Goal: Information Seeking & Learning: Learn about a topic

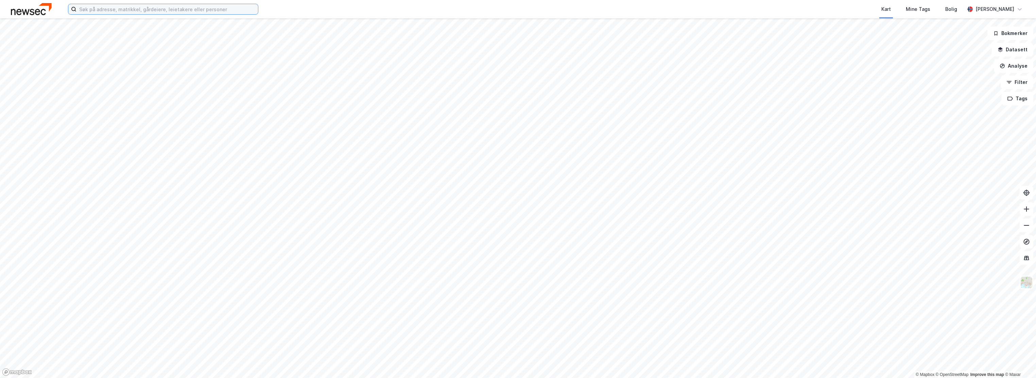
click at [186, 10] on input at bounding box center [166, 9] width 181 height 10
type input "auglendsdalen 83"
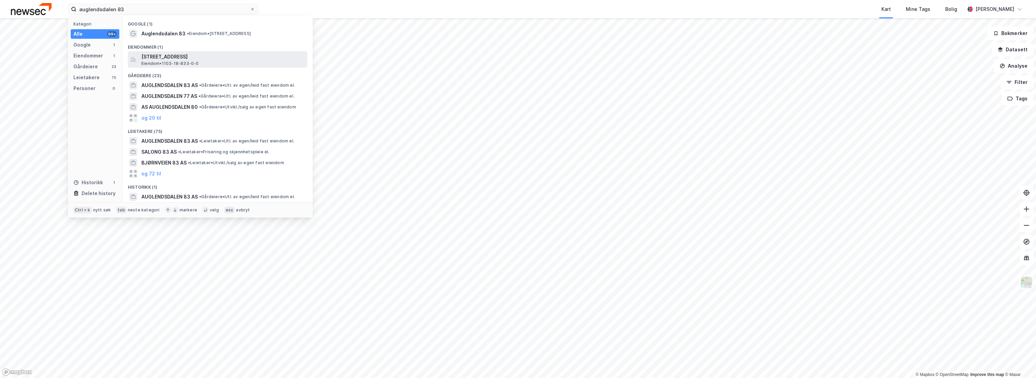
click at [184, 60] on span "[STREET_ADDRESS]" at bounding box center [222, 57] width 163 height 8
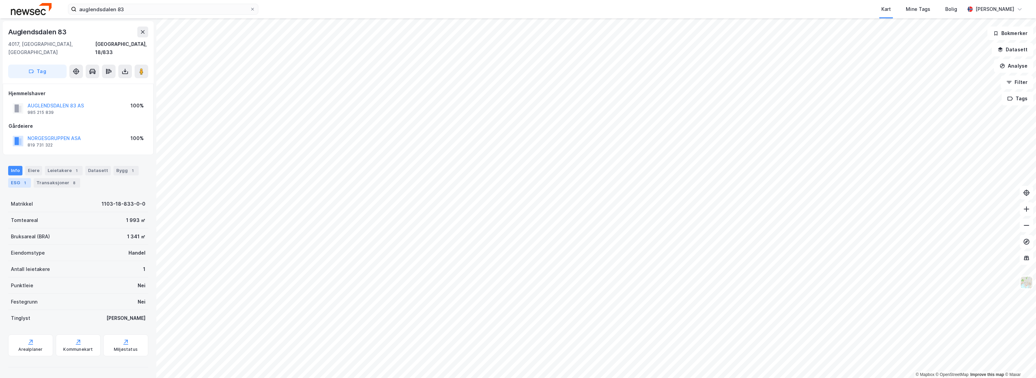
click at [17, 178] on div "ESG 1" at bounding box center [19, 183] width 23 height 10
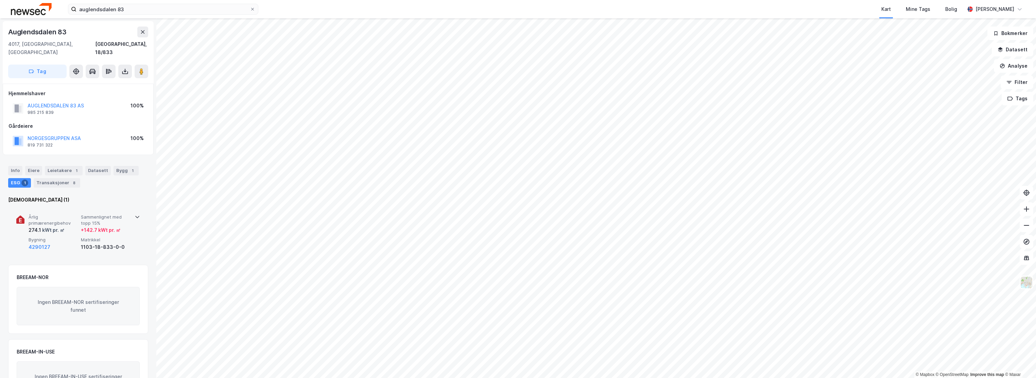
click at [41, 237] on span "Bygning" at bounding box center [54, 240] width 50 height 6
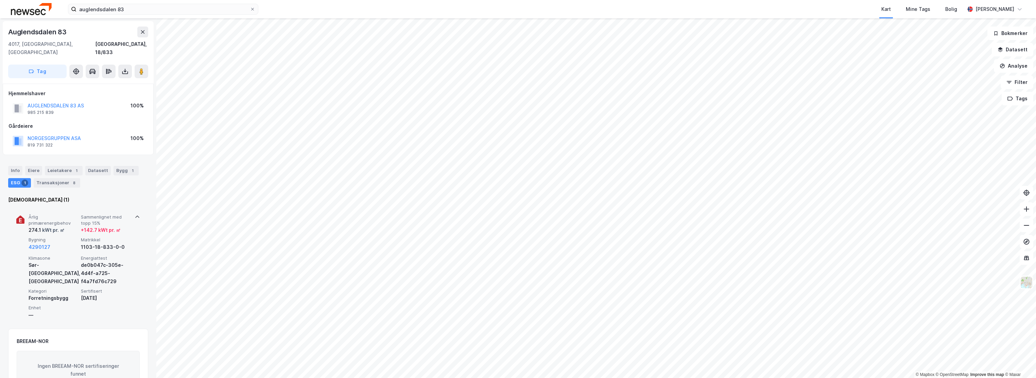
click at [100, 226] on div "+ 142.7 kWt pr. ㎡" at bounding box center [101, 230] width 40 height 8
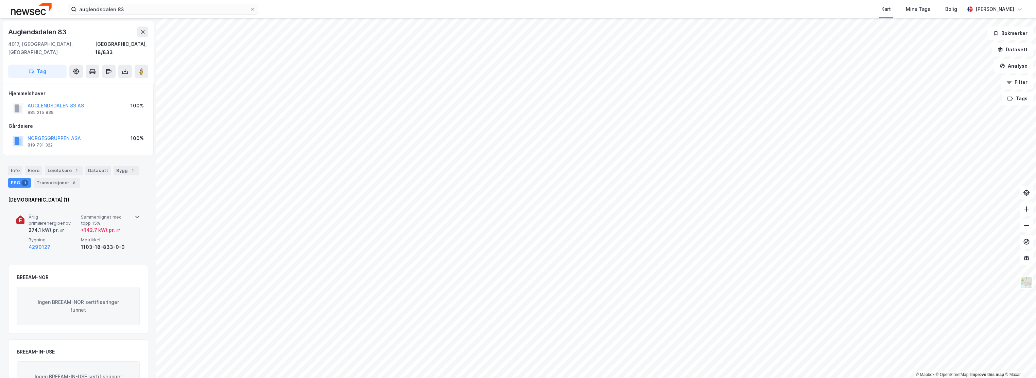
click at [100, 226] on div "+ 142.7 kWt pr. ㎡" at bounding box center [101, 230] width 40 height 8
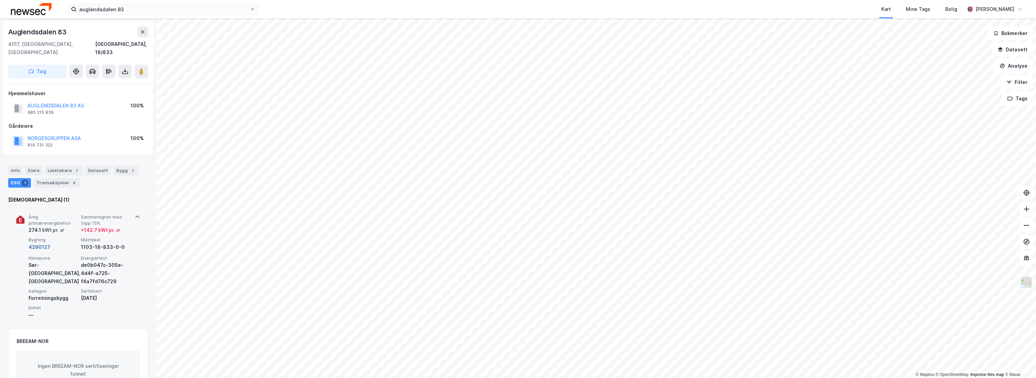
click at [40, 243] on button "4290127" at bounding box center [40, 247] width 22 height 8
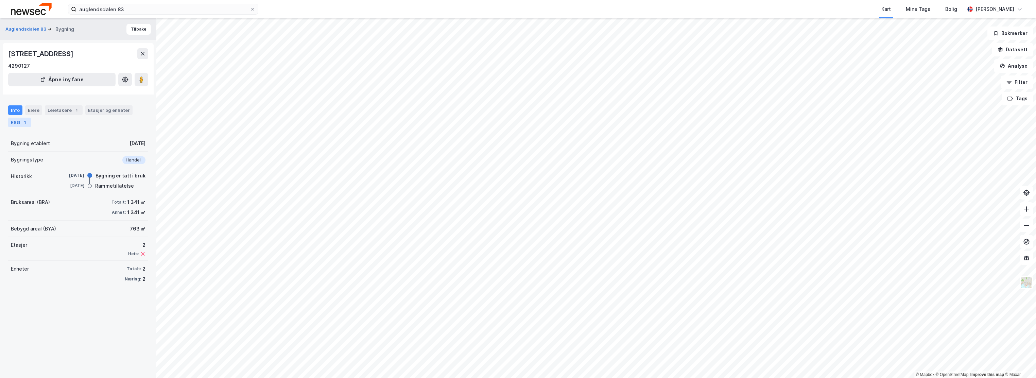
click at [14, 122] on div "ESG 1" at bounding box center [19, 123] width 23 height 10
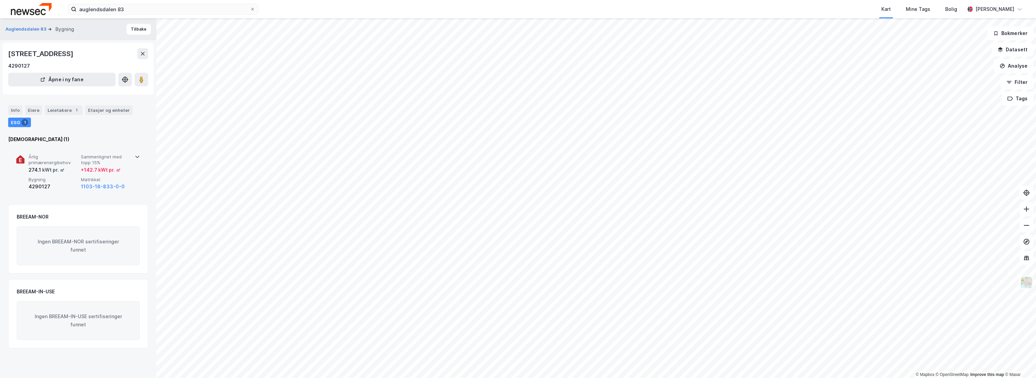
click at [48, 157] on span "Årlig primærenergibehov" at bounding box center [54, 160] width 50 height 12
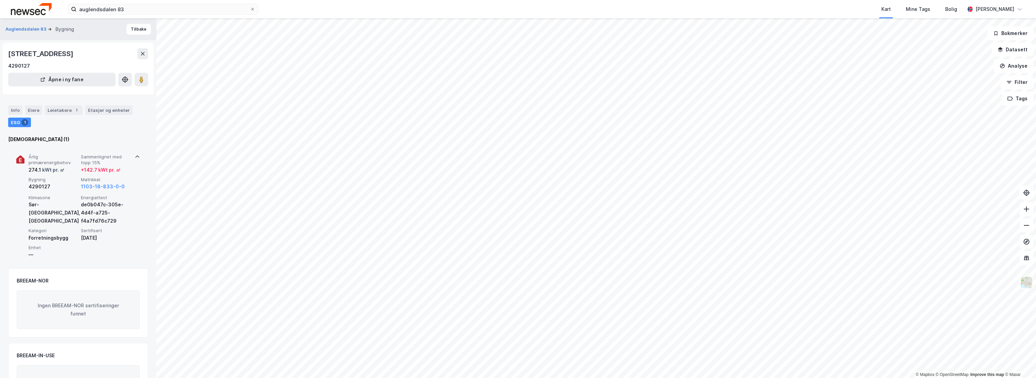
click at [48, 157] on span "Årlig primærenergibehov" at bounding box center [54, 160] width 50 height 12
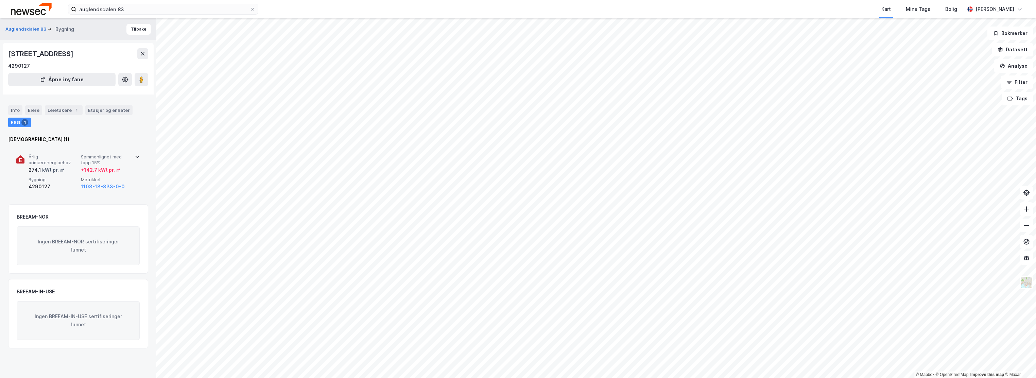
click at [48, 157] on span "Årlig primærenergibehov" at bounding box center [54, 160] width 50 height 12
